Goal: Find specific page/section: Find specific page/section

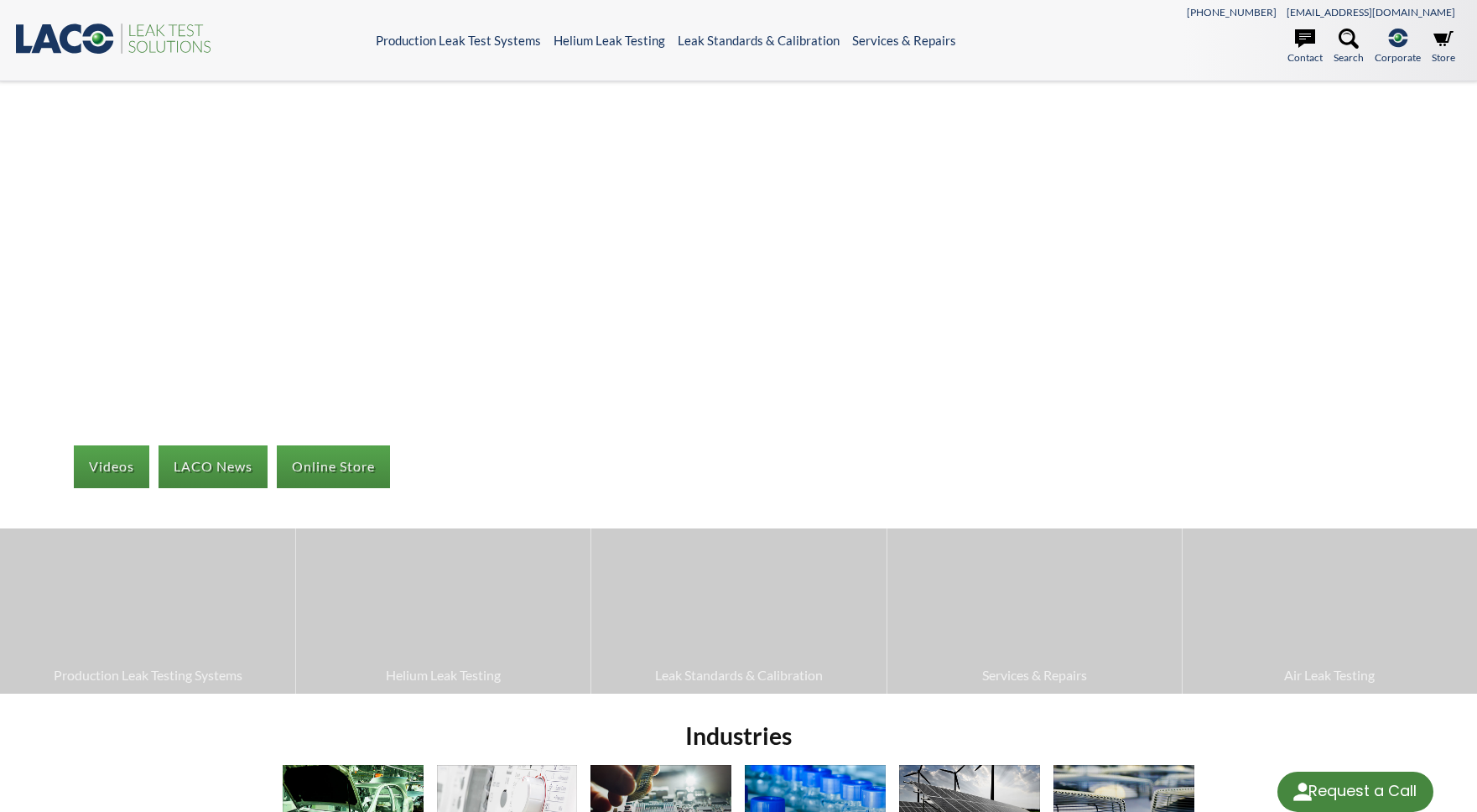
select select "Language Translate Widget"
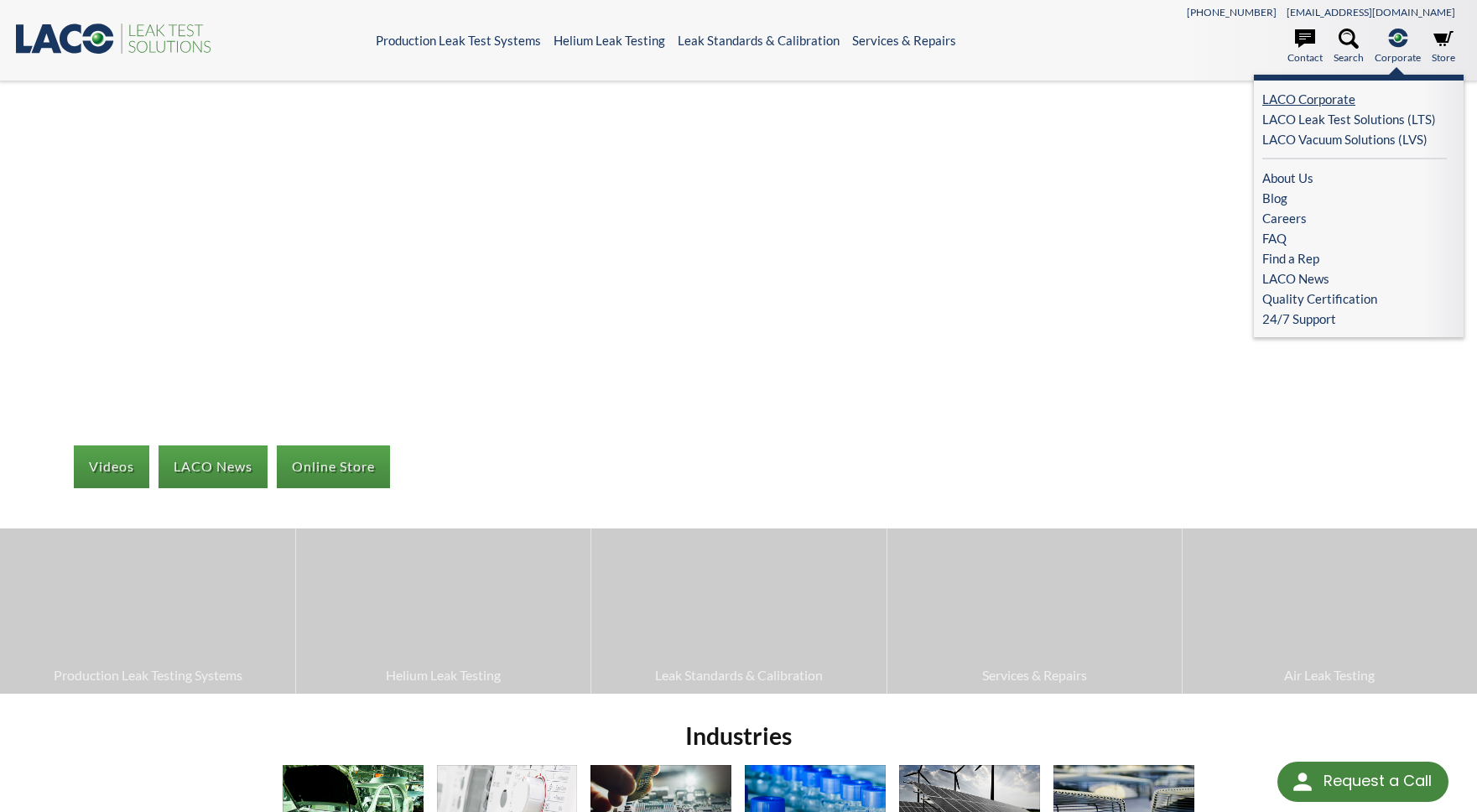
click at [1328, 100] on link "LACO Corporate" at bounding box center [1354, 98] width 185 height 20
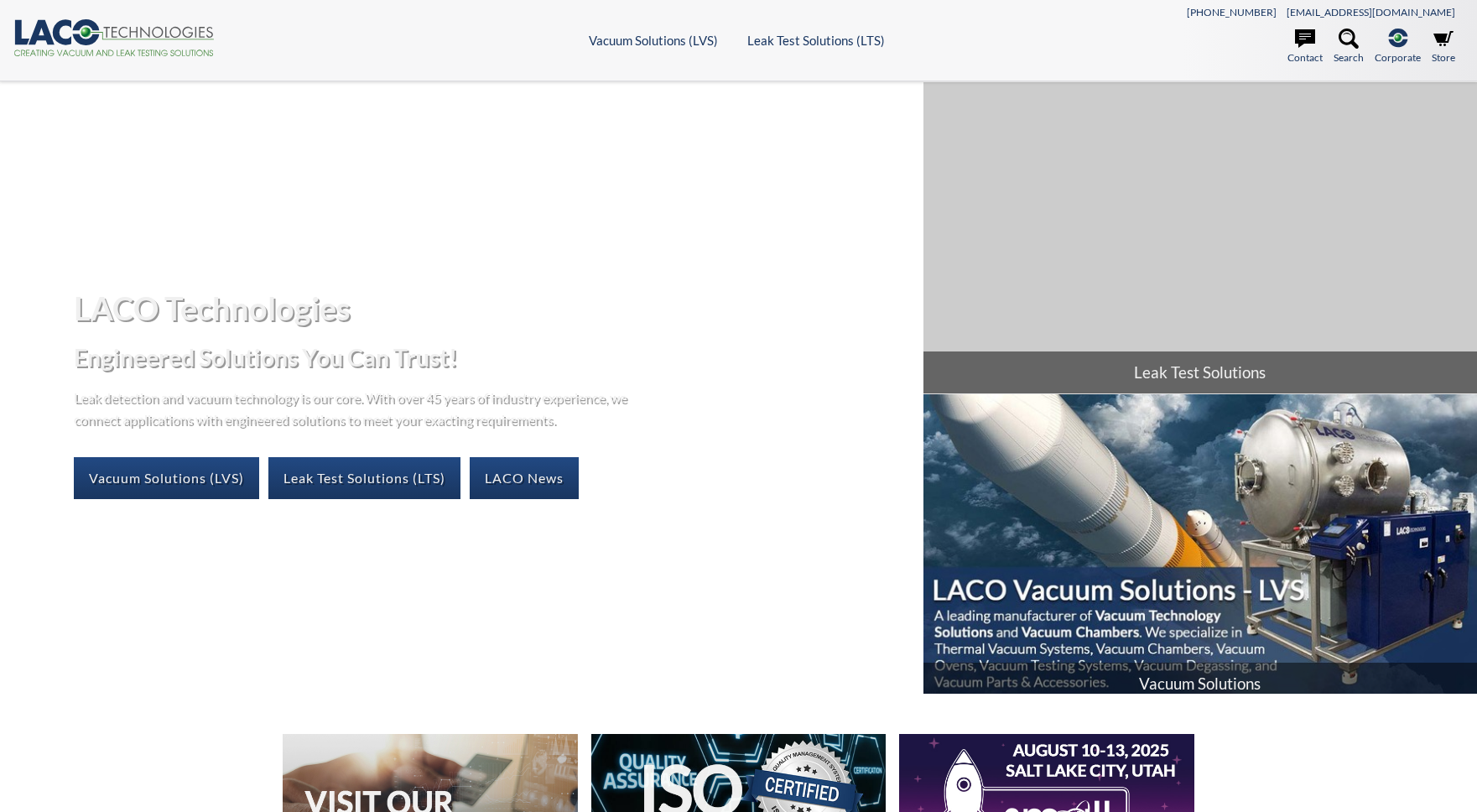
select select "Language Translate Widget"
